Goal: Task Accomplishment & Management: Complete application form

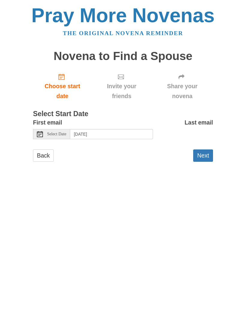
click at [200, 154] on button "Next" at bounding box center [203, 155] width 20 height 12
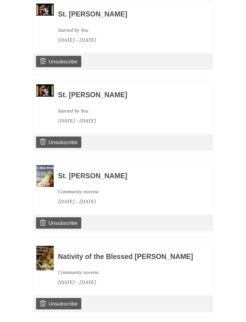
scroll to position [539, 0]
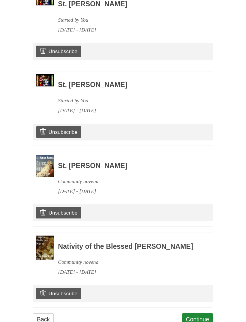
click at [197, 317] on link "Continue" at bounding box center [197, 319] width 31 height 12
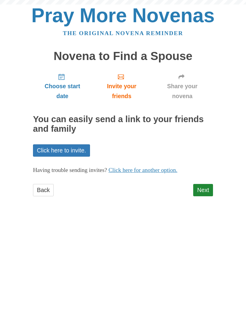
scroll to position [0, 0]
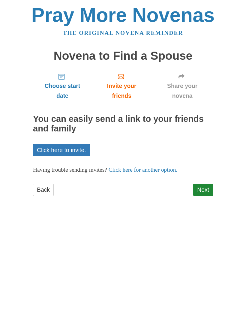
click at [206, 184] on link "Next" at bounding box center [203, 190] width 20 height 12
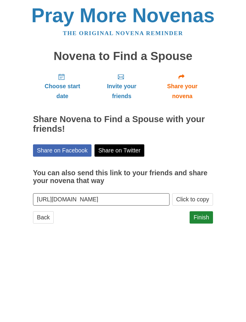
click at [205, 216] on link "Finish" at bounding box center [201, 217] width 23 height 12
